Goal: Task Accomplishment & Management: Use online tool/utility

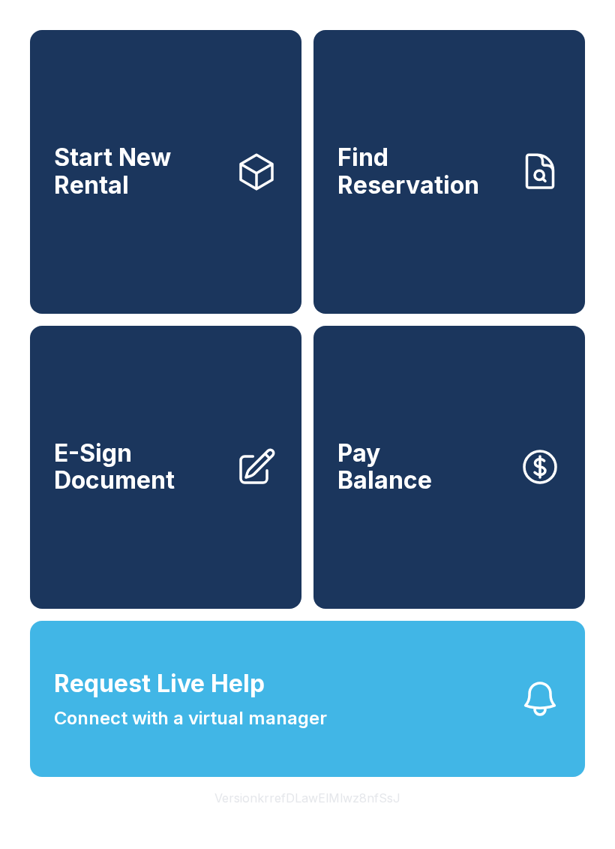
click at [280, 819] on button "Version krrefDLawElMlwz8nfSsJ" at bounding box center [308, 798] width 210 height 42
click at [279, 819] on button "Version krrefDLawElMlwz8nfSsJ" at bounding box center [308, 798] width 210 height 42
click at [287, 819] on button "Version krrefDLawElMlwz8nfSsJ" at bounding box center [308, 798] width 210 height 42
click at [299, 819] on button "Version krrefDLawElMlwz8nfSsJ" at bounding box center [308, 798] width 210 height 42
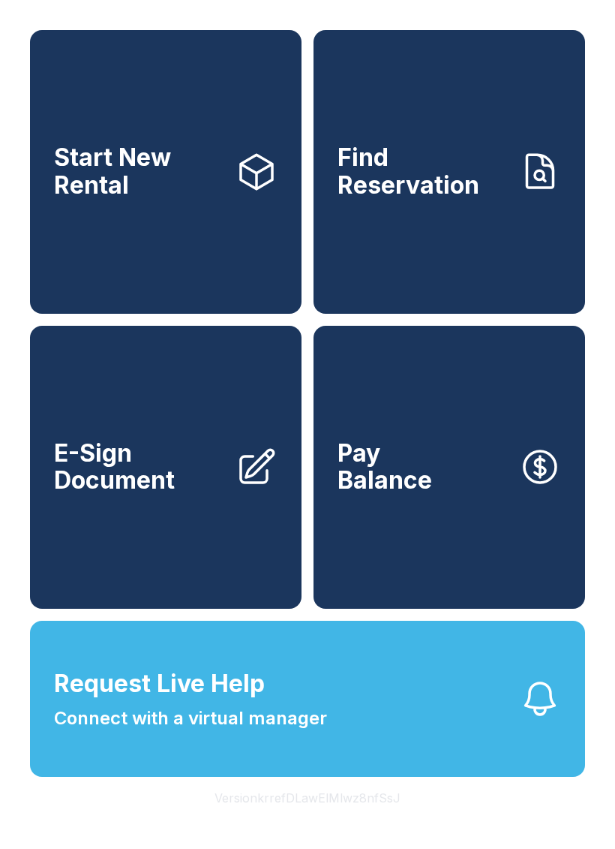
click at [299, 819] on button "Version krrefDLawElMlwz8nfSsJ" at bounding box center [308, 798] width 210 height 42
click at [159, 199] on span "Start New Rental" at bounding box center [139, 171] width 170 height 55
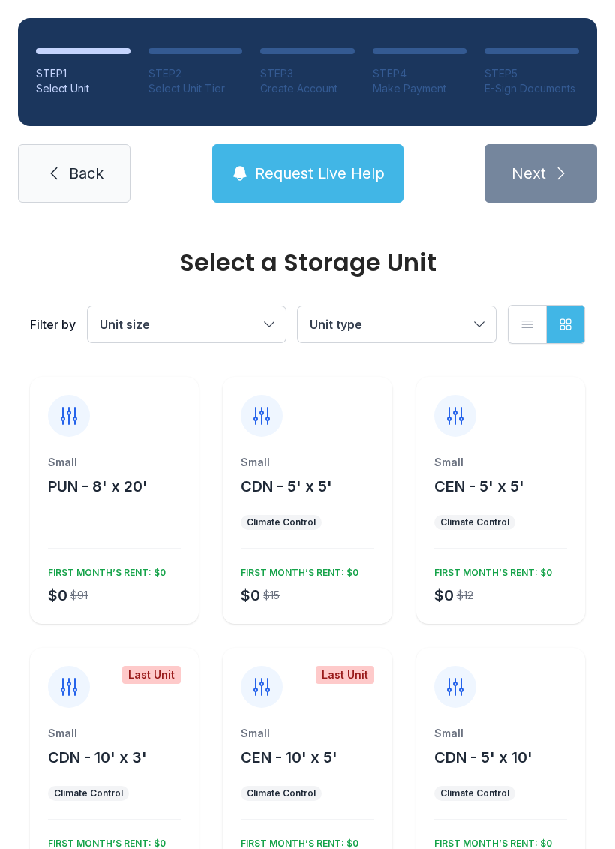
click at [86, 164] on span "Back" at bounding box center [86, 173] width 35 height 21
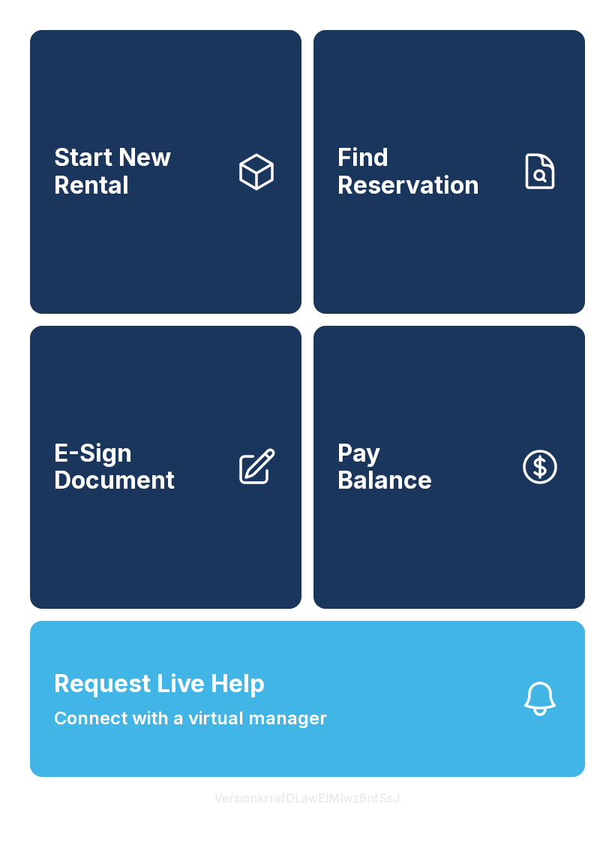
click at [435, 214] on link "Find Reservation" at bounding box center [450, 172] width 272 height 284
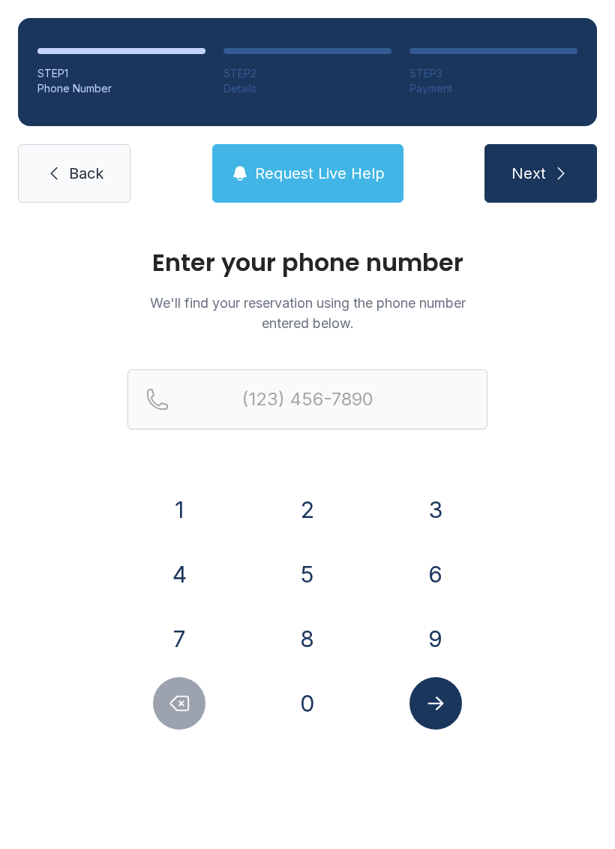
click at [70, 158] on link "Back" at bounding box center [74, 173] width 113 height 59
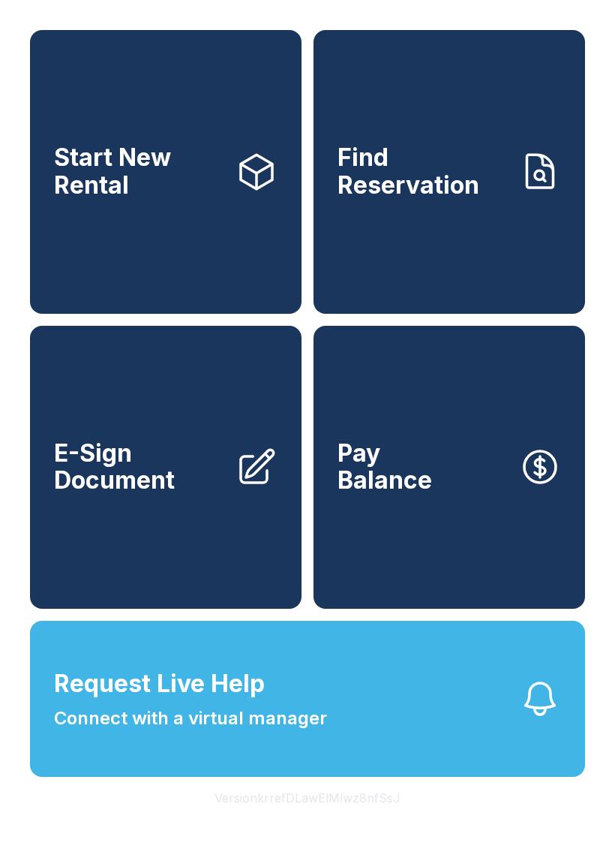
click at [156, 495] on span "E-Sign Document" at bounding box center [139, 467] width 170 height 55
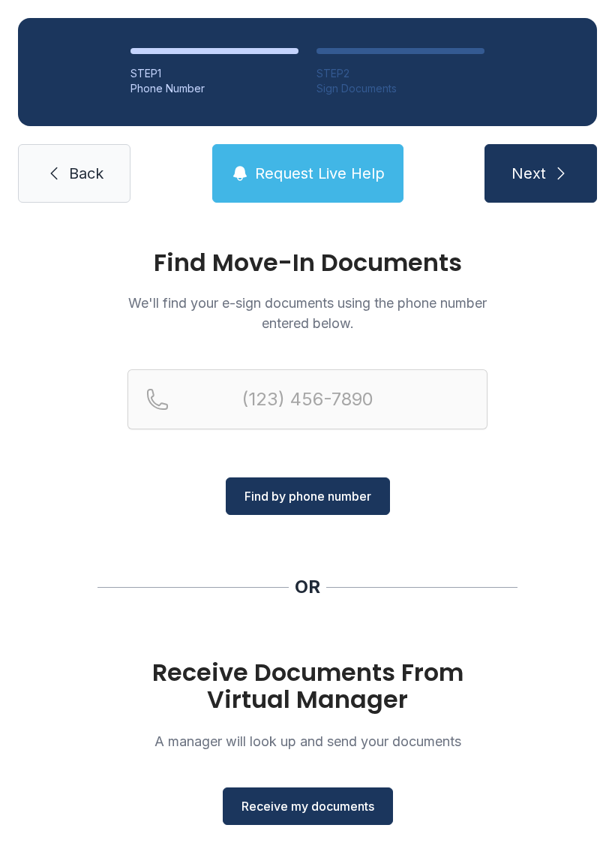
click at [68, 156] on link "Back" at bounding box center [74, 173] width 113 height 59
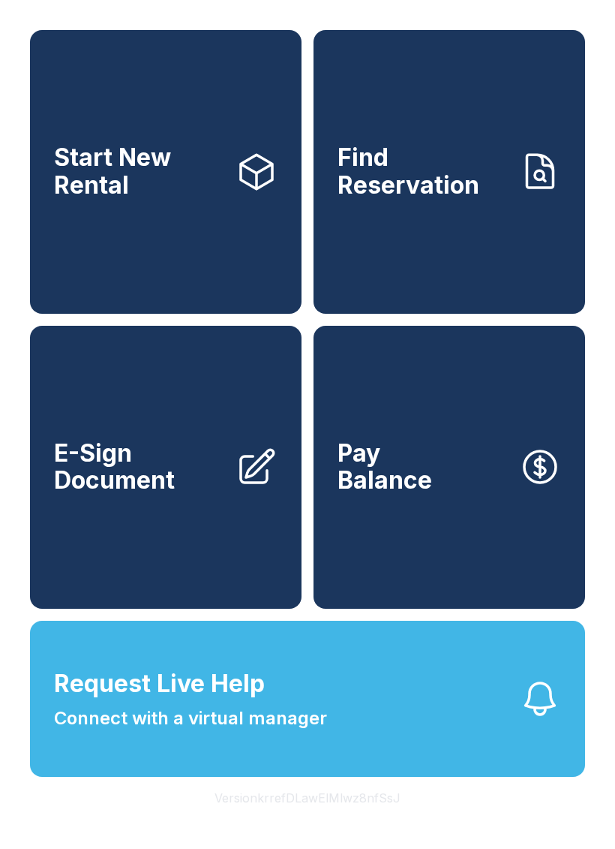
click at [437, 516] on button "Pay Balance" at bounding box center [450, 468] width 272 height 284
click at [290, 819] on button "Version krrefDLawElMlwz8nfSsJ" at bounding box center [308, 798] width 210 height 42
click at [323, 819] on button "Version krrefDLawElMlwz8nfSsJ" at bounding box center [308, 798] width 210 height 42
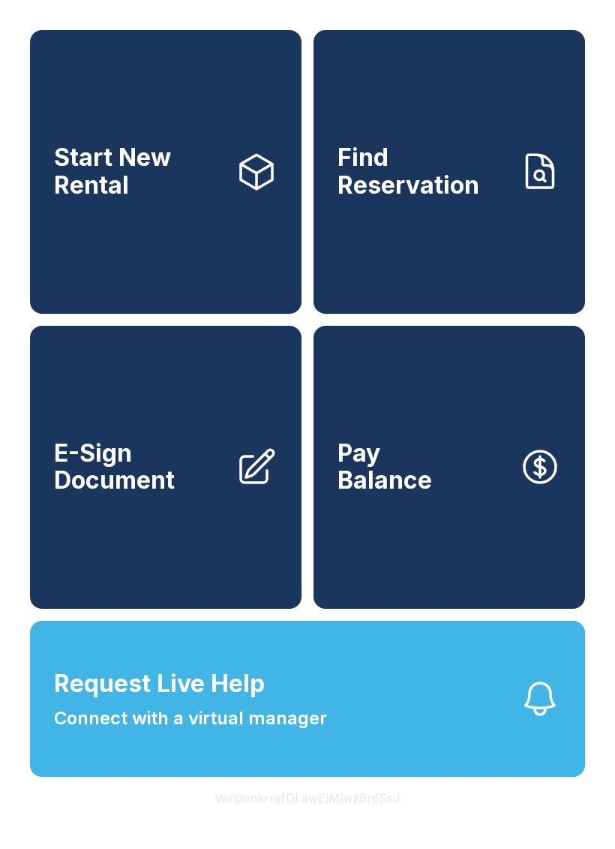
click at [328, 819] on button "Version krrefDLawElMlwz8nfSsJ" at bounding box center [308, 798] width 210 height 42
click at [326, 819] on button "Version krrefDLawElMlwz8nfSsJ" at bounding box center [308, 798] width 210 height 42
click at [322, 831] on div "Facility Information Name Snapbox - Marietta Address [STREET_ADDRESS] PMS ID 43…" at bounding box center [307, 424] width 615 height 849
click at [296, 819] on button "Version krrefDLawElMlwz8nfSsJ" at bounding box center [308, 798] width 210 height 42
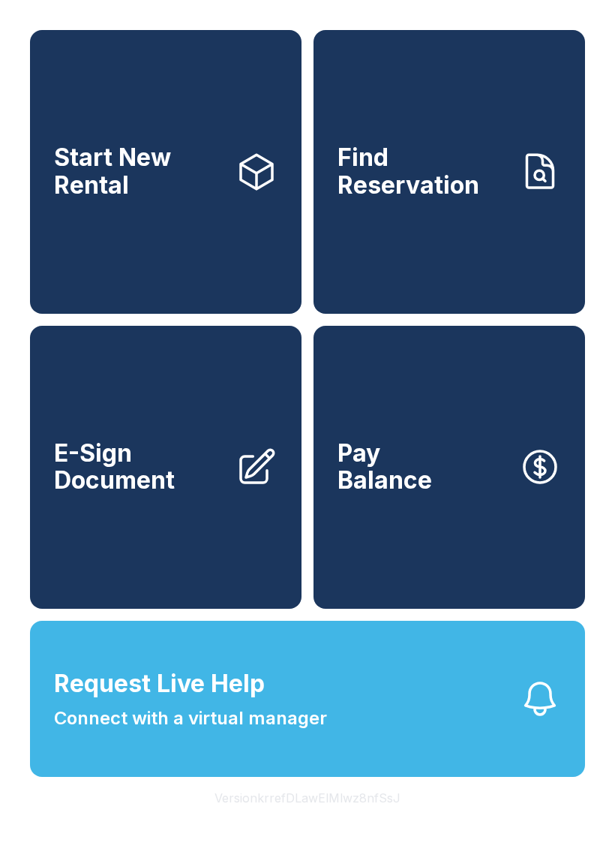
click at [296, 819] on button "Version krrefDLawElMlwz8nfSsJ" at bounding box center [308, 798] width 210 height 42
click at [311, 819] on button "Version krrefDLawElMlwz8nfSsJ" at bounding box center [308, 798] width 210 height 42
click at [282, 819] on button "Version krrefDLawElMlwz8nfSsJ" at bounding box center [308, 798] width 210 height 42
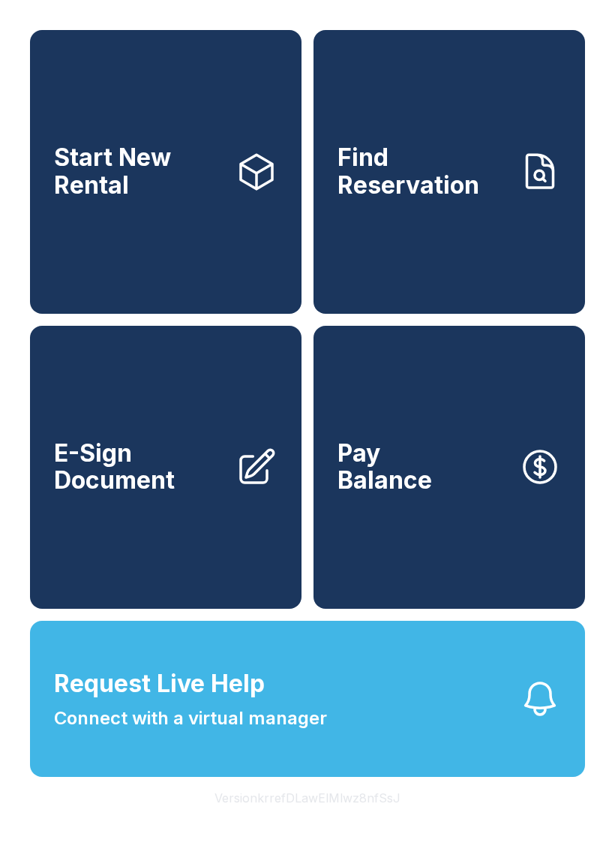
click at [360, 819] on button "Version krrefDLawElMlwz8nfSsJ" at bounding box center [308, 798] width 210 height 42
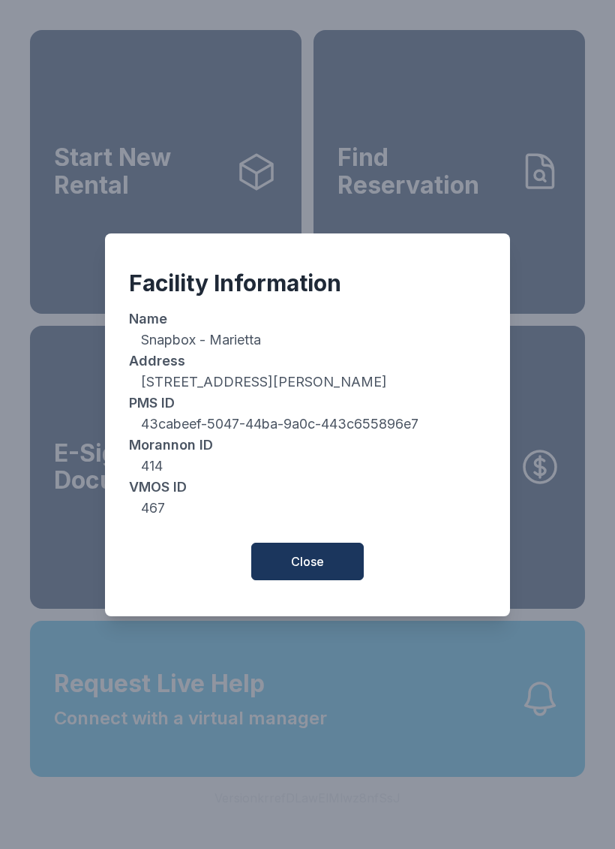
click at [359, 837] on div "Facility Information Name Snapbox - Marietta Address [STREET_ADDRESS] PMS ID 43…" at bounding box center [307, 424] width 615 height 849
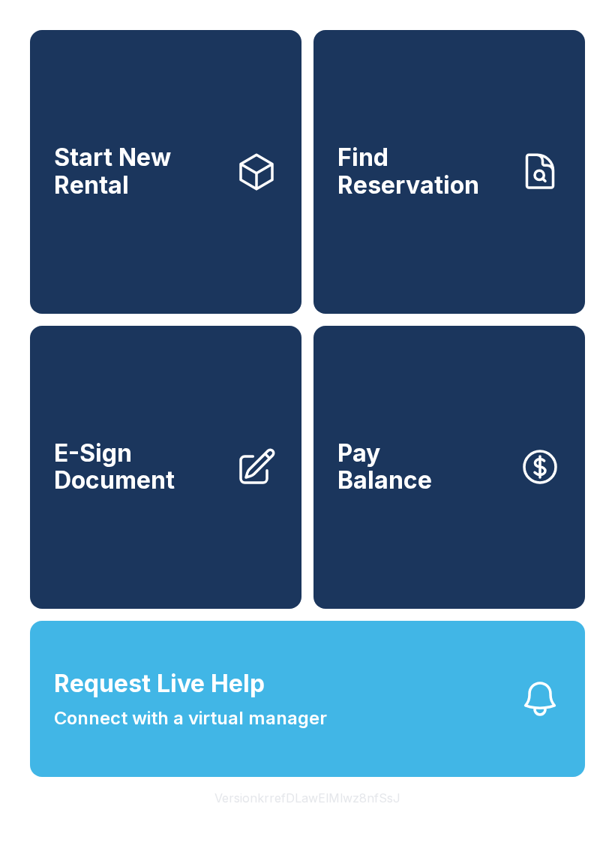
click at [355, 819] on button "Version krrefDLawElMlwz8nfSsJ" at bounding box center [308, 798] width 210 height 42
click at [336, 819] on button "Version krrefDLawElMlwz8nfSsJ" at bounding box center [308, 798] width 210 height 42
click at [335, 819] on button "Version krrefDLawElMlwz8nfSsJ" at bounding box center [308, 798] width 210 height 42
click at [329, 819] on button "Version krrefDLawElMlwz8nfSsJ" at bounding box center [308, 798] width 210 height 42
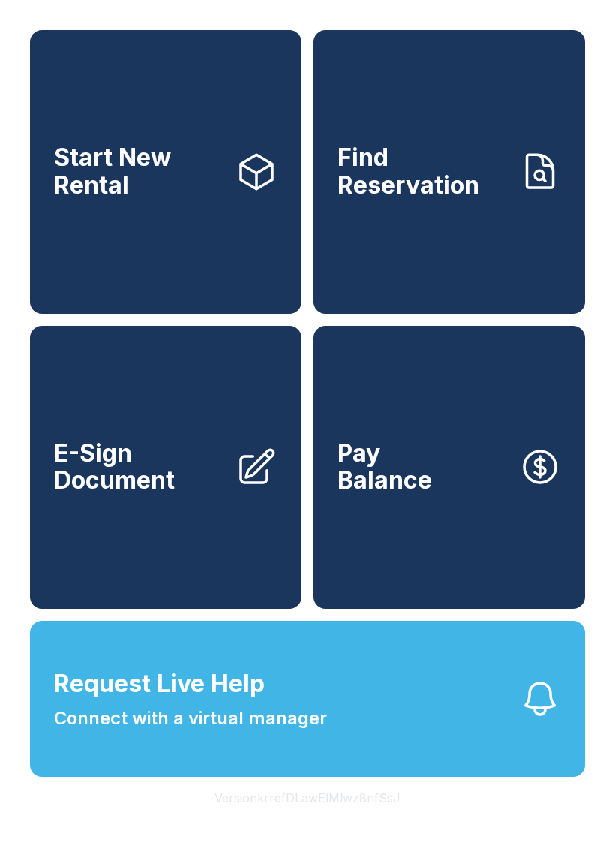
click at [310, 819] on button "Version krrefDLawElMlwz8nfSsJ" at bounding box center [308, 798] width 210 height 42
click at [309, 819] on button "Version krrefDLawElMlwz8nfSsJ" at bounding box center [308, 798] width 210 height 42
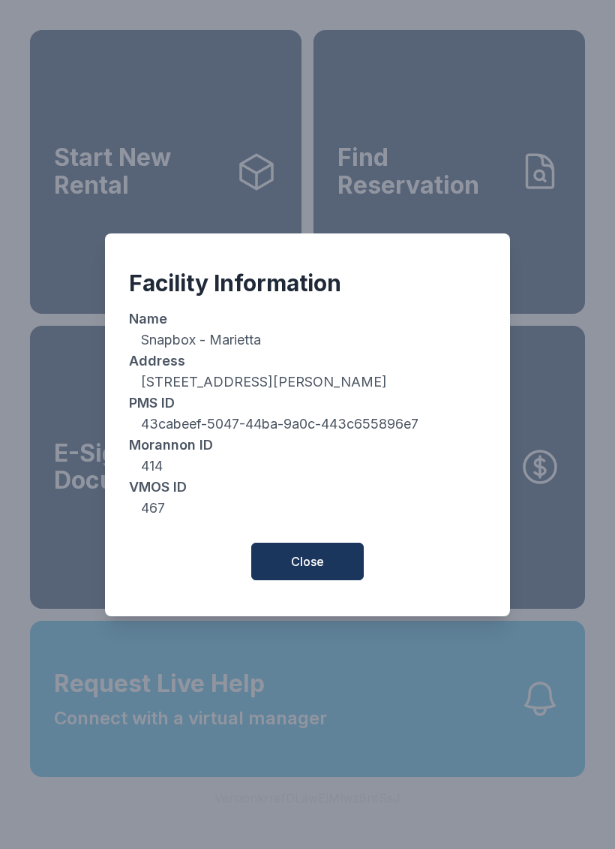
click at [312, 568] on span "Close" at bounding box center [307, 561] width 33 height 18
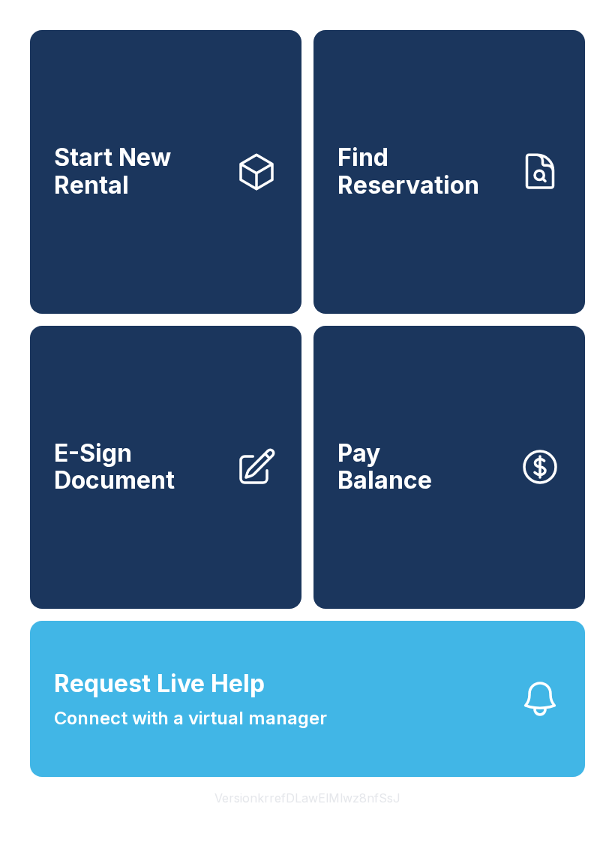
click at [258, 702] on span "Request Live Help" at bounding box center [159, 684] width 211 height 36
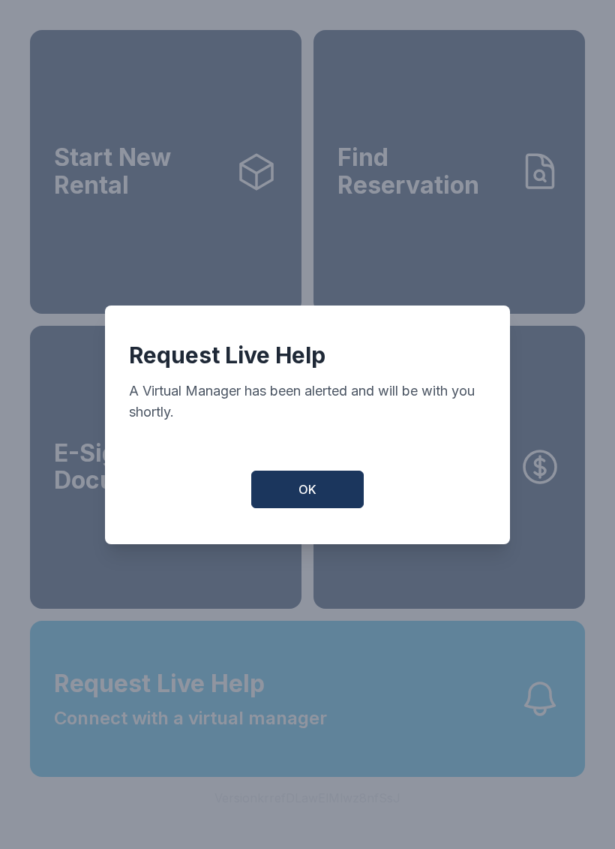
click at [308, 492] on span "OK" at bounding box center [308, 489] width 18 height 18
